Goal: Task Accomplishment & Management: Use online tool/utility

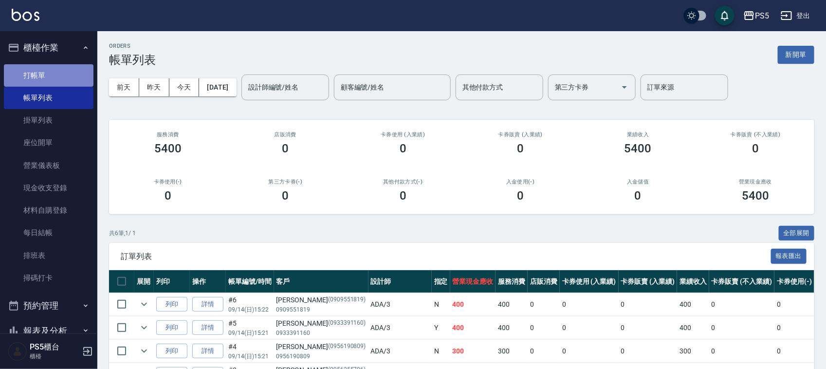
click at [51, 81] on link "打帳單" at bounding box center [49, 75] width 90 height 22
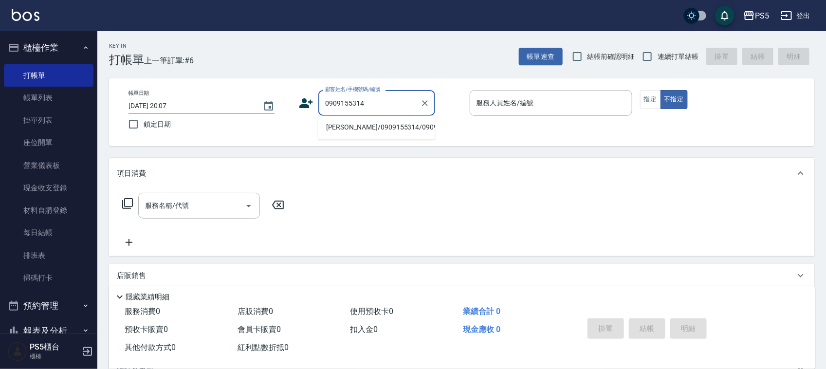
type input "[PERSON_NAME]/0909155314/0909155314"
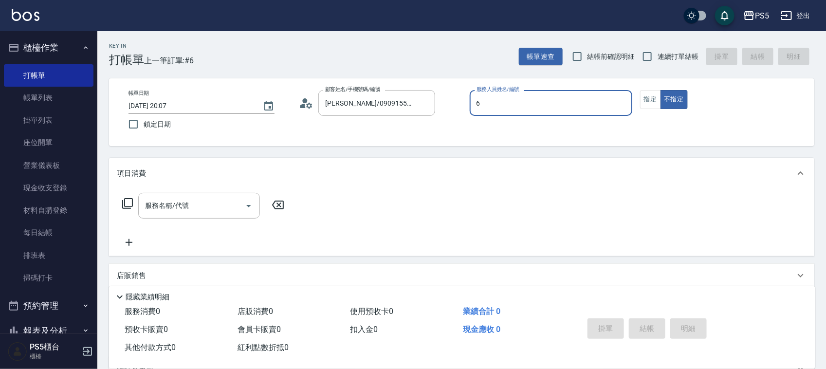
type input "Lita-6"
type button "false"
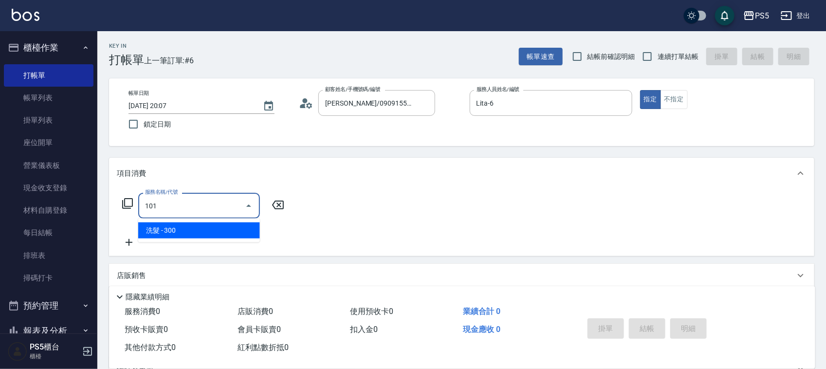
type input "洗髮(101)"
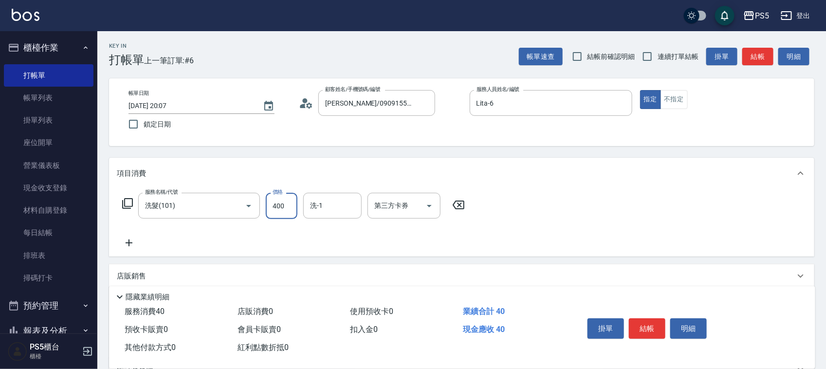
type input "400"
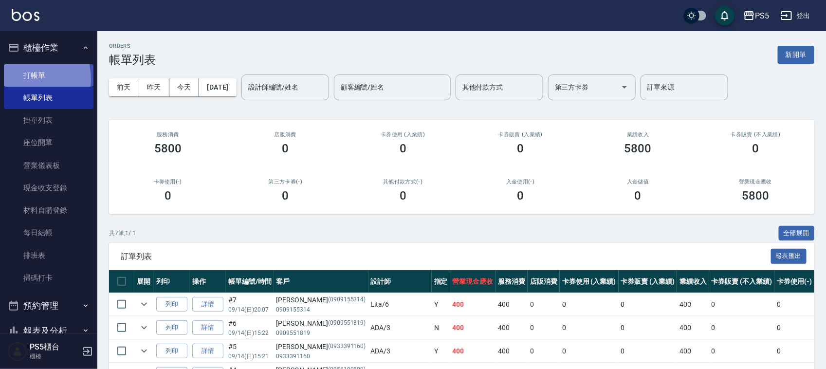
click at [27, 78] on link "打帳單" at bounding box center [49, 75] width 90 height 22
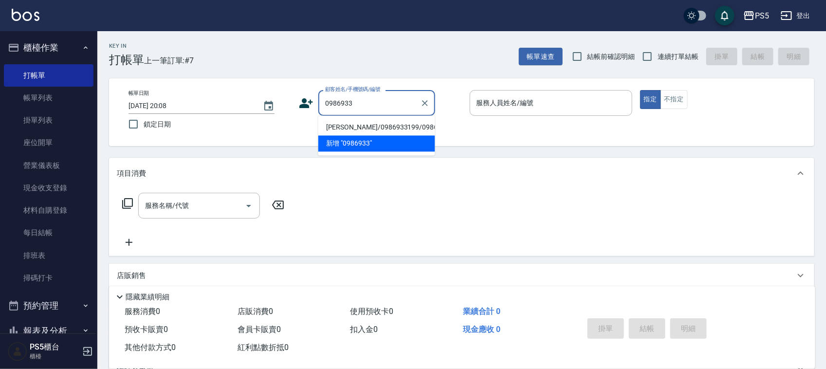
type input "[PERSON_NAME]/0986933199/0986933199"
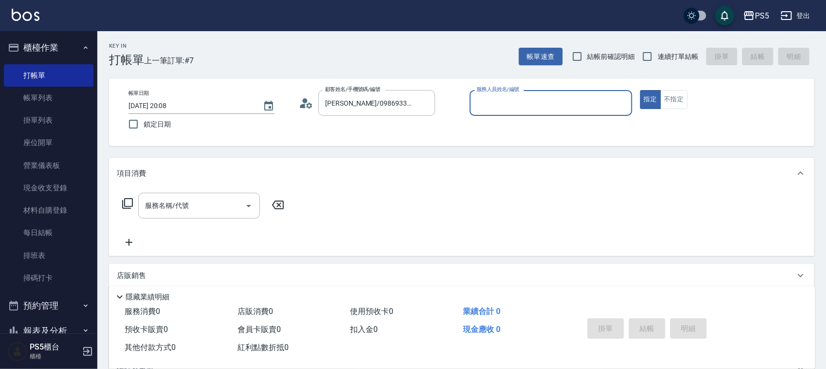
type input "Lita-6"
click at [640, 90] on button "指定" at bounding box center [650, 99] width 21 height 19
type button "true"
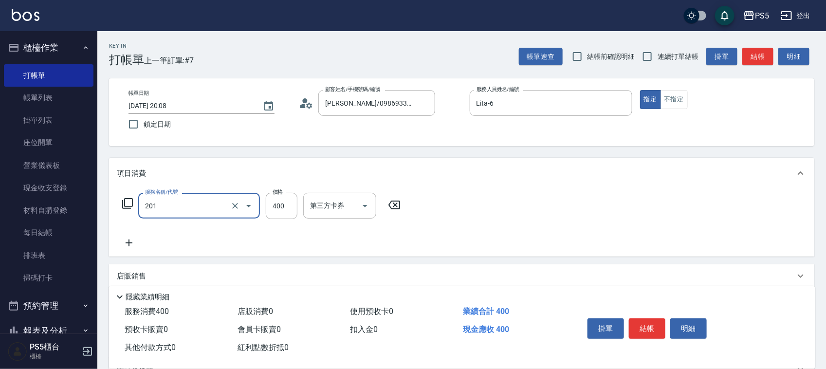
type input "洗剪400(201)"
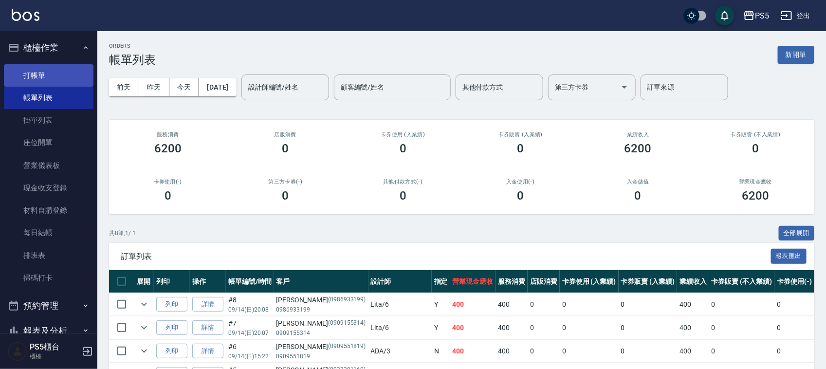
click at [28, 66] on link "打帳單" at bounding box center [49, 75] width 90 height 22
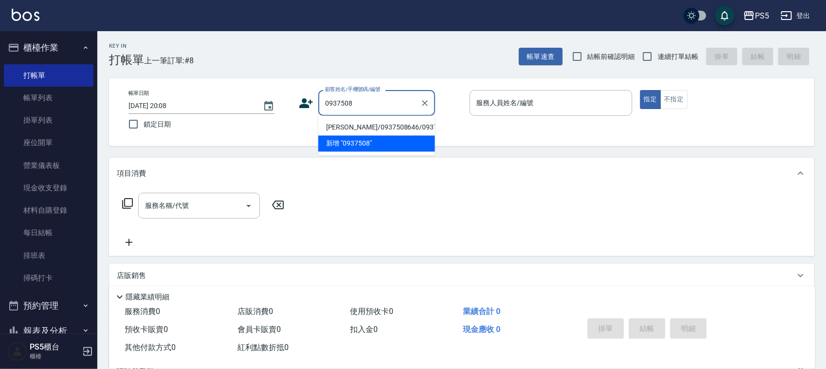
type input "[PERSON_NAME]/0937508646/0937508646"
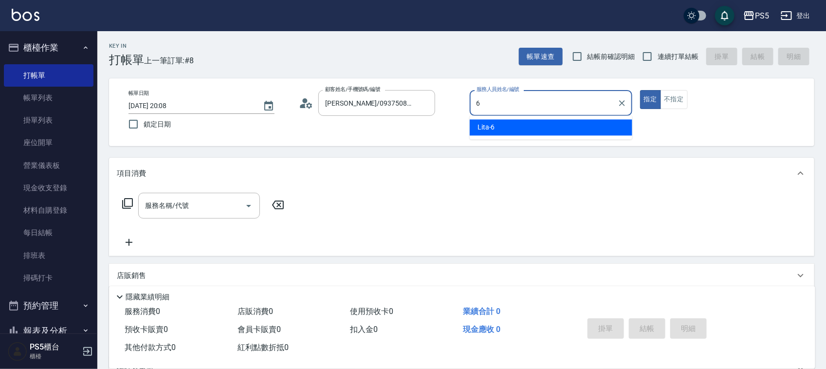
type input "Lita-6"
type button "true"
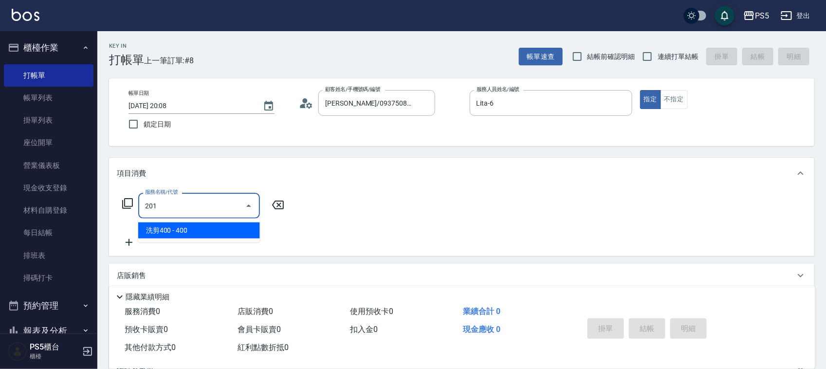
type input "洗剪400(201)"
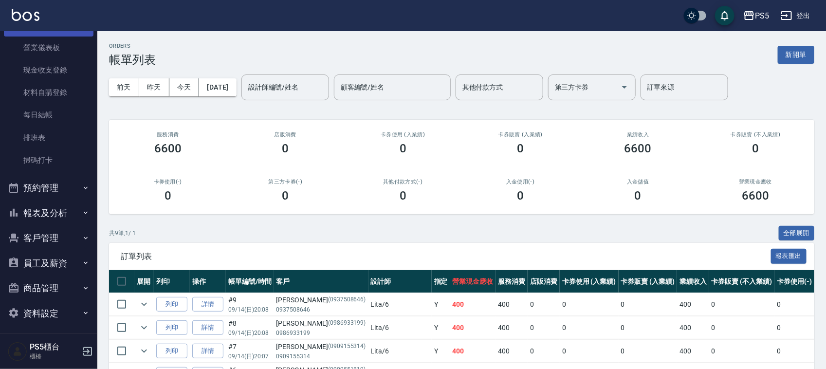
scroll to position [122, 0]
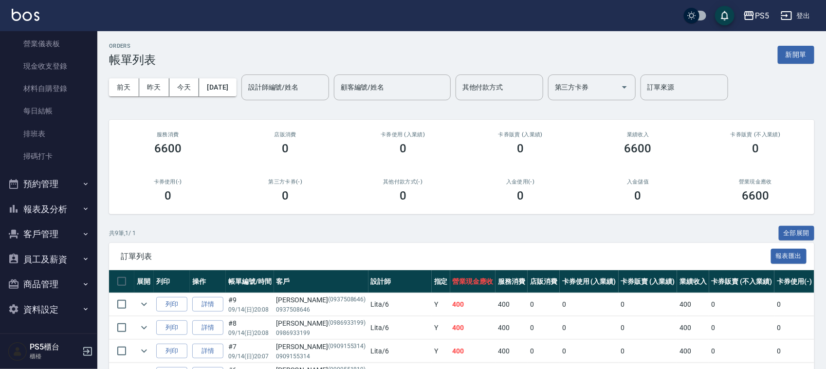
click at [25, 202] on button "報表及分析" at bounding box center [49, 209] width 90 height 25
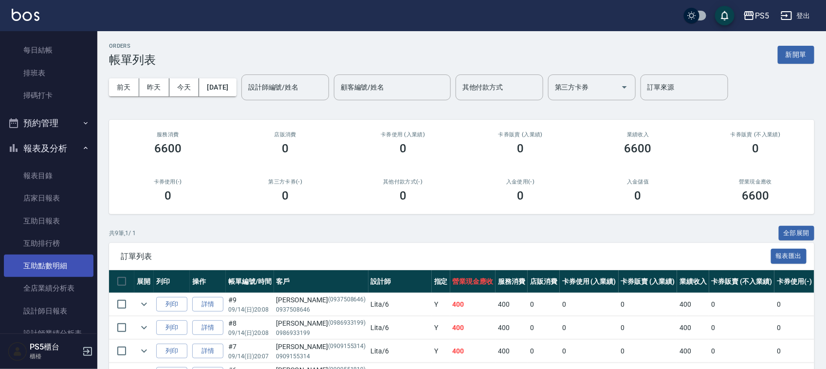
scroll to position [243, 0]
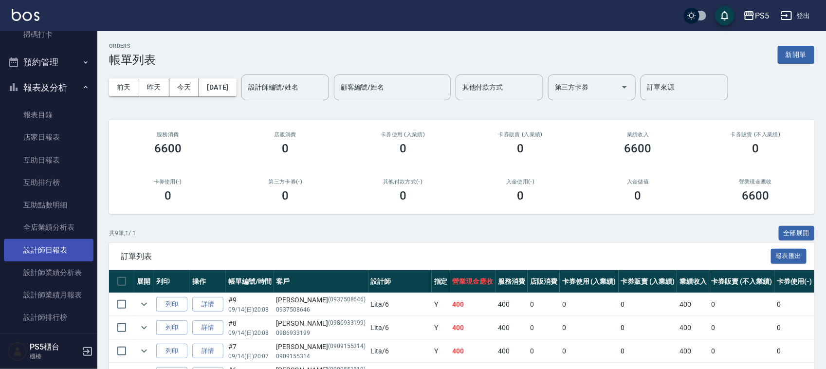
click at [62, 252] on link "設計師日報表" at bounding box center [49, 250] width 90 height 22
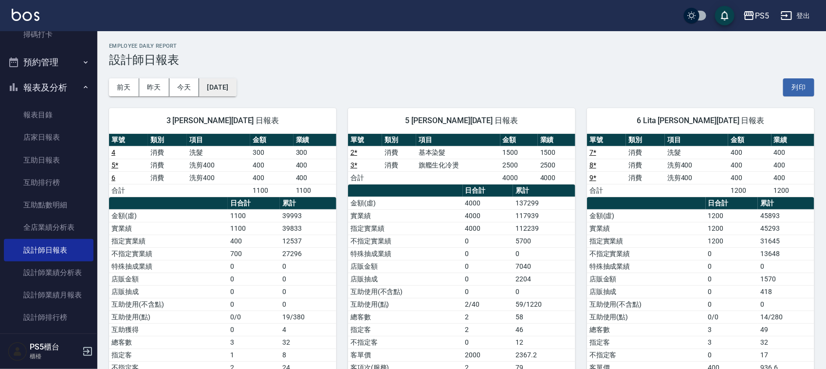
click at [225, 84] on button "[DATE]" at bounding box center [217, 87] width 37 height 18
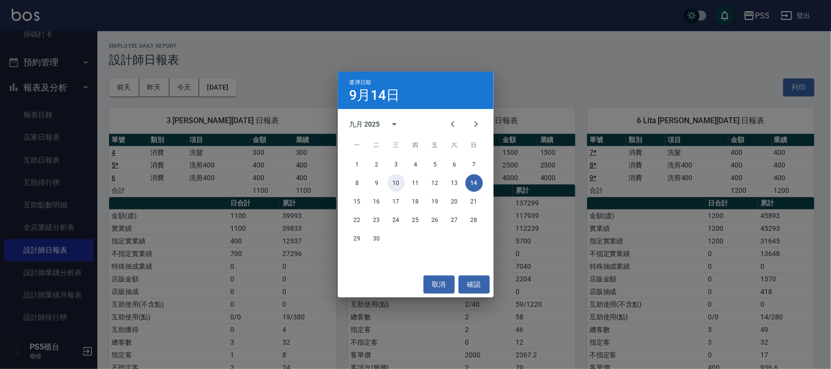
click at [397, 185] on button "10" at bounding box center [396, 183] width 18 height 18
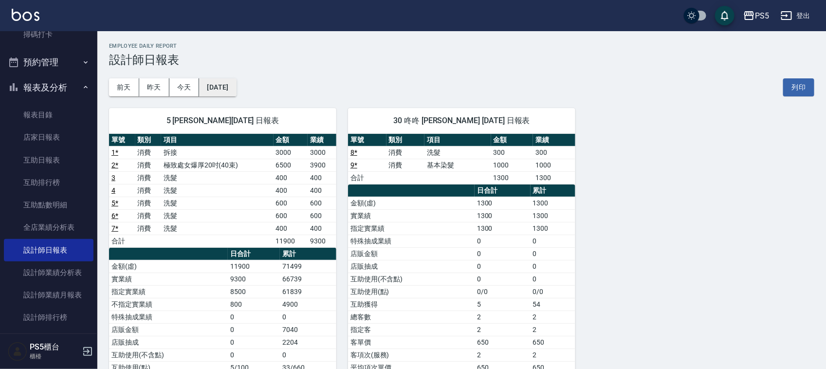
click at [209, 91] on button "[DATE]" at bounding box center [217, 87] width 37 height 18
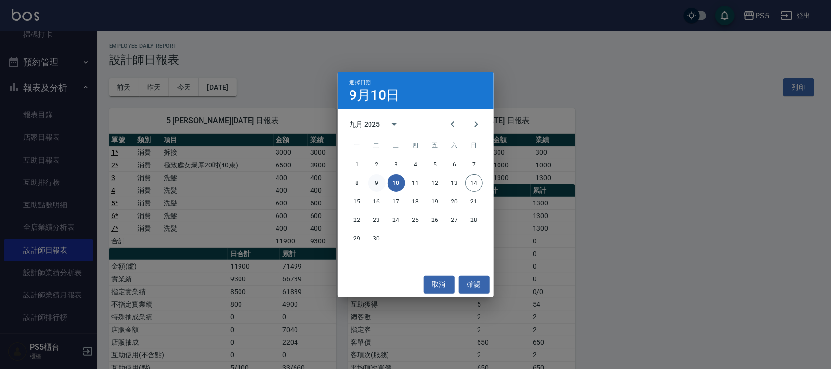
click at [378, 183] on button "9" at bounding box center [377, 183] width 18 height 18
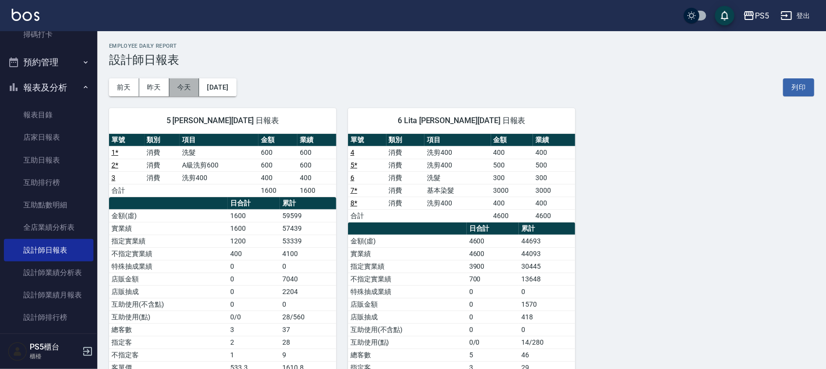
click at [186, 90] on button "今天" at bounding box center [184, 87] width 30 height 18
